Goal: Information Seeking & Learning: Learn about a topic

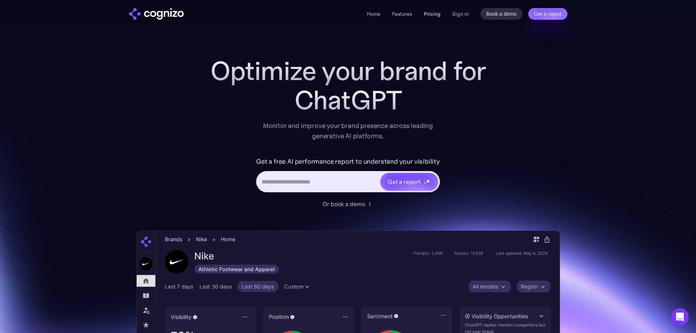
click at [434, 12] on link "Pricing" at bounding box center [432, 14] width 17 height 7
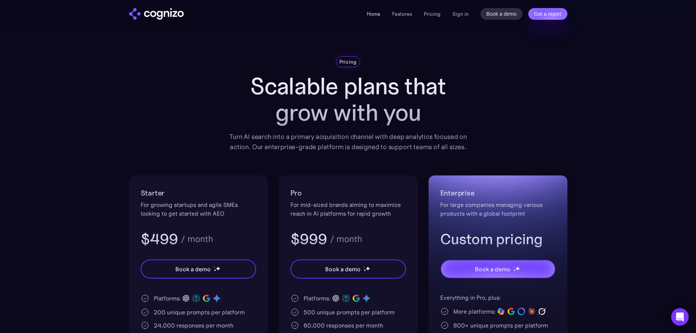
click at [374, 13] on link "Home" at bounding box center [374, 14] width 14 height 7
